Goal: Transaction & Acquisition: Subscribe to service/newsletter

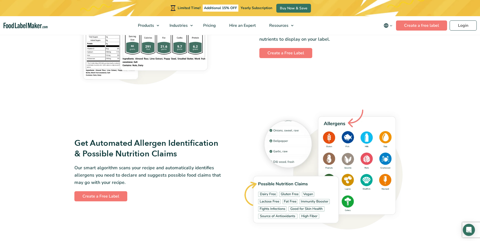
scroll to position [506, 0]
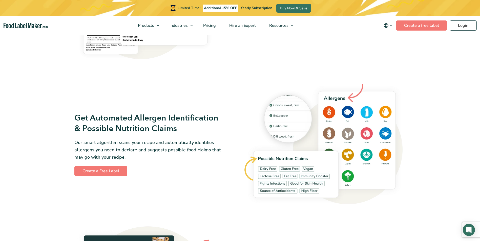
drag, startPoint x: 211, startPoint y: 27, endPoint x: 210, endPoint y: 9, distance: 18.0
click at [210, 9] on span "Additional 15% OFF" at bounding box center [221, 8] width 36 height 7
drag, startPoint x: 195, startPoint y: 9, endPoint x: 253, endPoint y: 9, distance: 58.2
click at [253, 9] on p "Limited Time! Additional 15% OFF Yearly Subscription" at bounding box center [225, 8] width 95 height 7
click at [253, 9] on span "Yearly Subscription" at bounding box center [257, 8] width 32 height 5
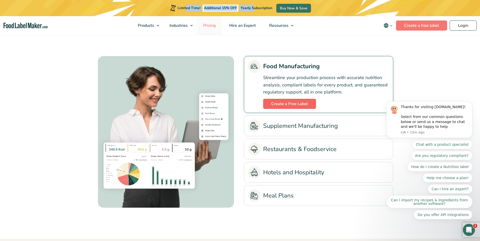
scroll to position [1037, 0]
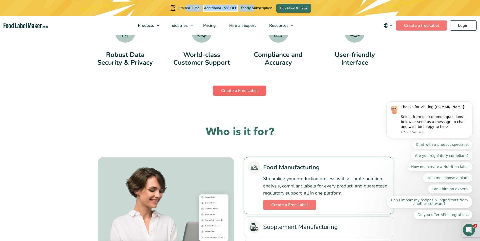
click at [250, 93] on link "Create a Free Label" at bounding box center [239, 91] width 53 height 10
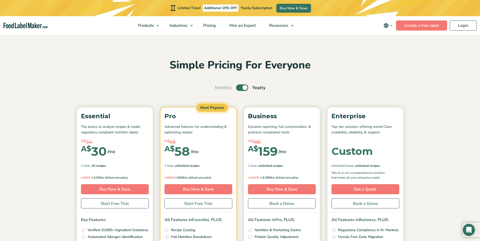
click at [242, 86] on label "Toggle" at bounding box center [242, 87] width 12 height 7
click at [219, 86] on input "Toggle" at bounding box center [217, 87] width 3 height 3
checkbox input "false"
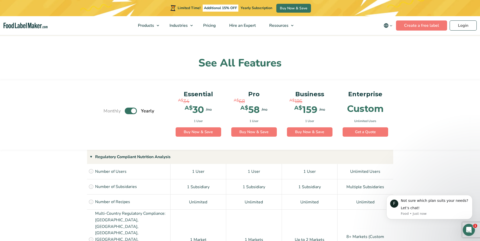
scroll to position [354, 0]
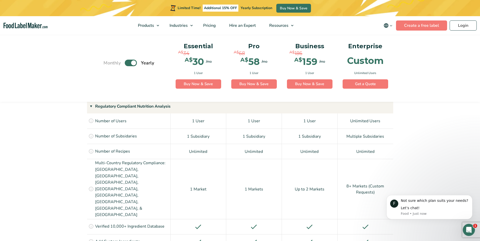
click at [132, 61] on label "Toggle" at bounding box center [131, 63] width 12 height 7
click at [108, 61] on input "Toggle" at bounding box center [105, 62] width 3 height 3
checkbox input "false"
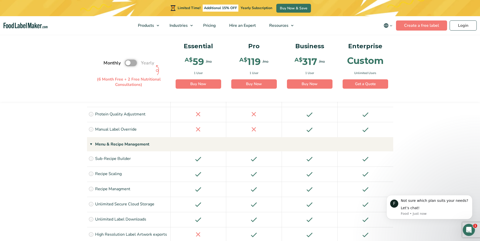
scroll to position [658, 0]
